Goal: Information Seeking & Learning: Compare options

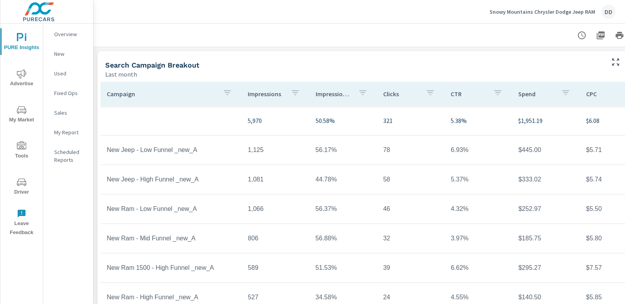
scroll to position [0, 55]
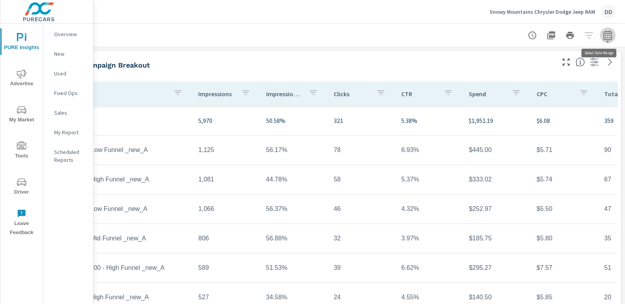
click at [606, 38] on icon "button" at bounding box center [607, 35] width 9 height 9
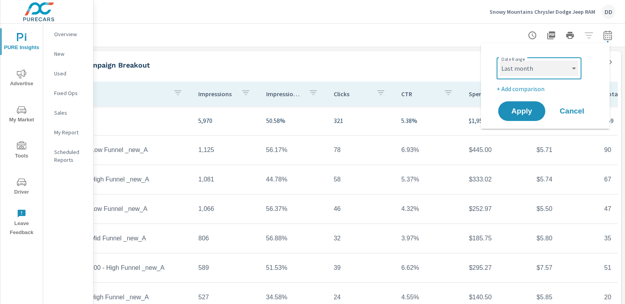
click at [548, 71] on select "Custom Yesterday Last week Last 7 days Last 14 days Last 30 days Last 45 days L…" at bounding box center [539, 68] width 78 height 16
click at [500, 60] on select "Custom Yesterday Last week Last 7 days Last 14 days Last 30 days Last 45 days L…" at bounding box center [539, 68] width 78 height 16
select select "Month to date"
click at [511, 90] on p "+ Add comparison" at bounding box center [546, 88] width 100 height 9
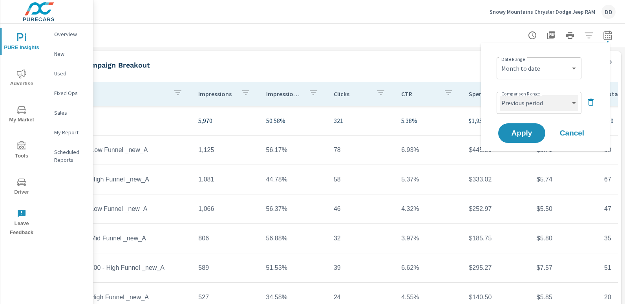
click at [515, 101] on select "Custom Previous period Previous month Previous year" at bounding box center [539, 103] width 78 height 16
click at [500, 95] on select "Custom Previous period Previous month Previous year" at bounding box center [539, 103] width 78 height 16
select select "custom"
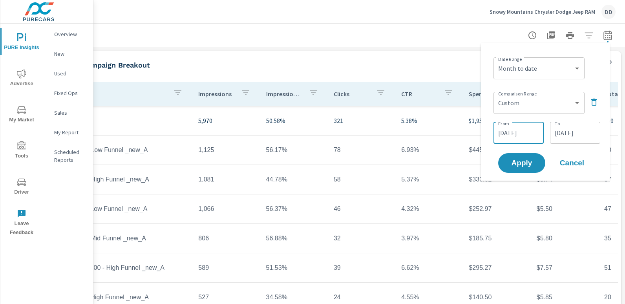
click at [512, 136] on input "07/18/2025" at bounding box center [518, 133] width 44 height 16
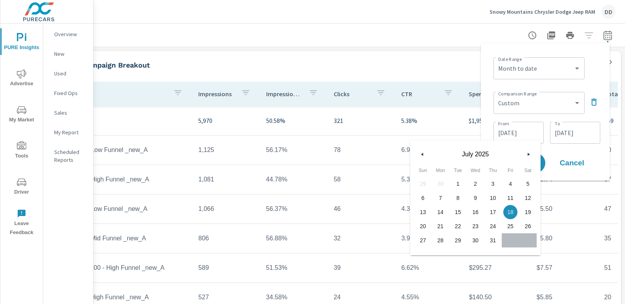
click at [457, 183] on span "1" at bounding box center [458, 184] width 18 height 10
type input "07/01/2025"
click at [577, 137] on input "07/31/2025" at bounding box center [575, 133] width 44 height 16
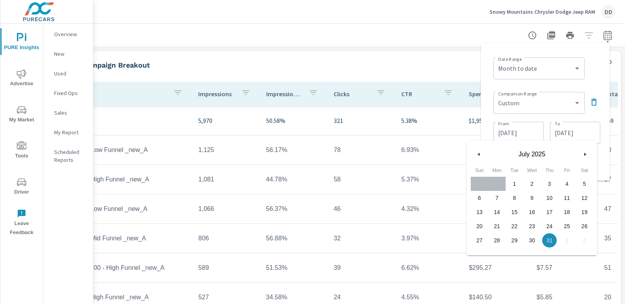
click at [496, 207] on span "14" at bounding box center [497, 212] width 18 height 10
type input "07/14/2025"
click at [593, 69] on div "Date Range Custom Yesterday Last week Last 7 days Last 14 days Last 30 days Las…" at bounding box center [546, 67] width 107 height 27
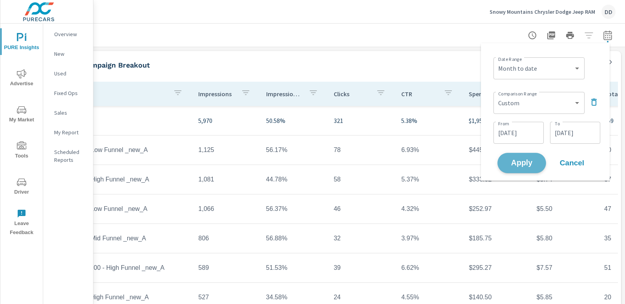
click at [535, 163] on span "Apply" at bounding box center [521, 162] width 32 height 7
